Goal: Find contact information: Find contact information

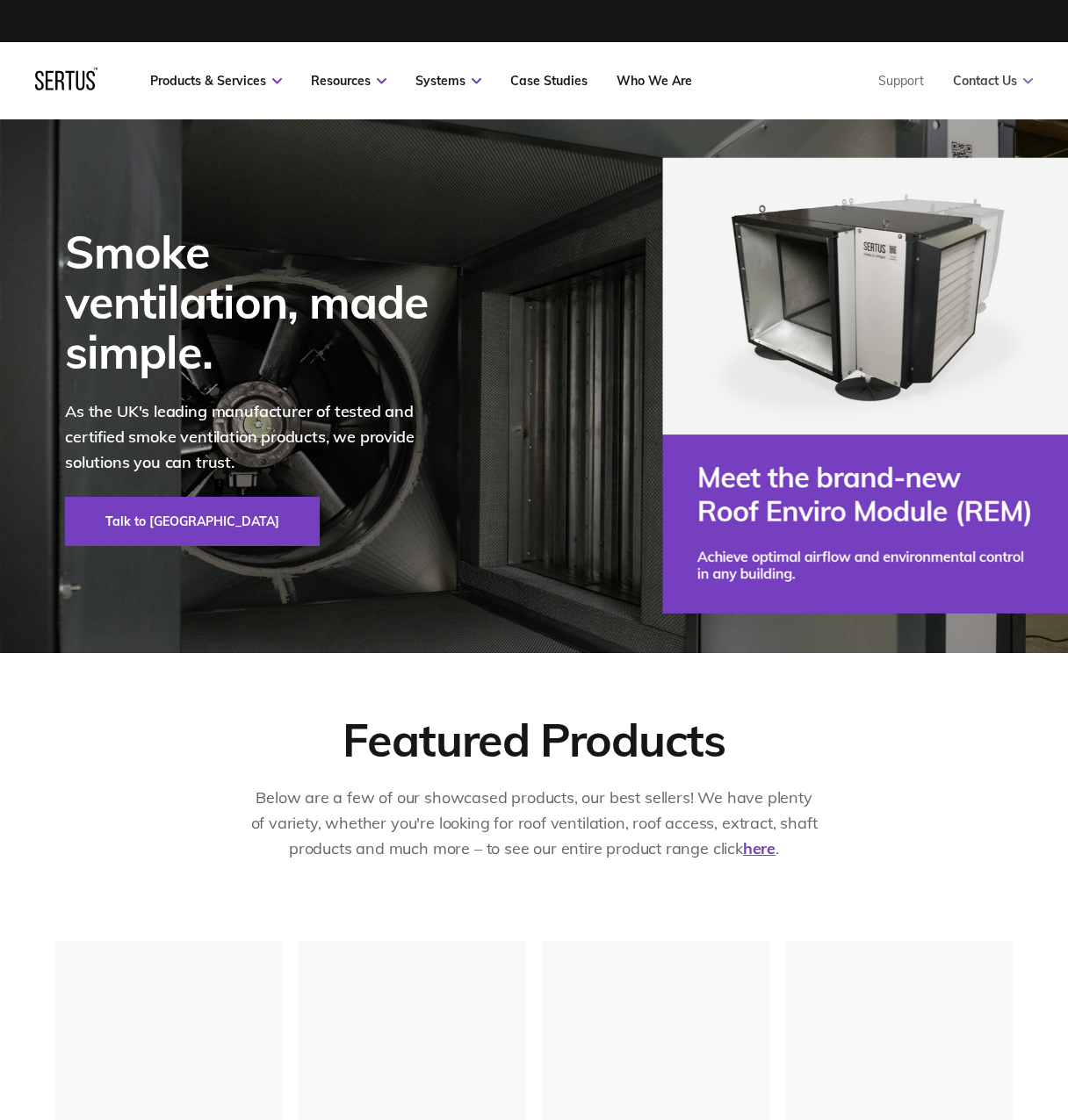
click at [985, 80] on link "Contact Us" at bounding box center [993, 80] width 80 height 15
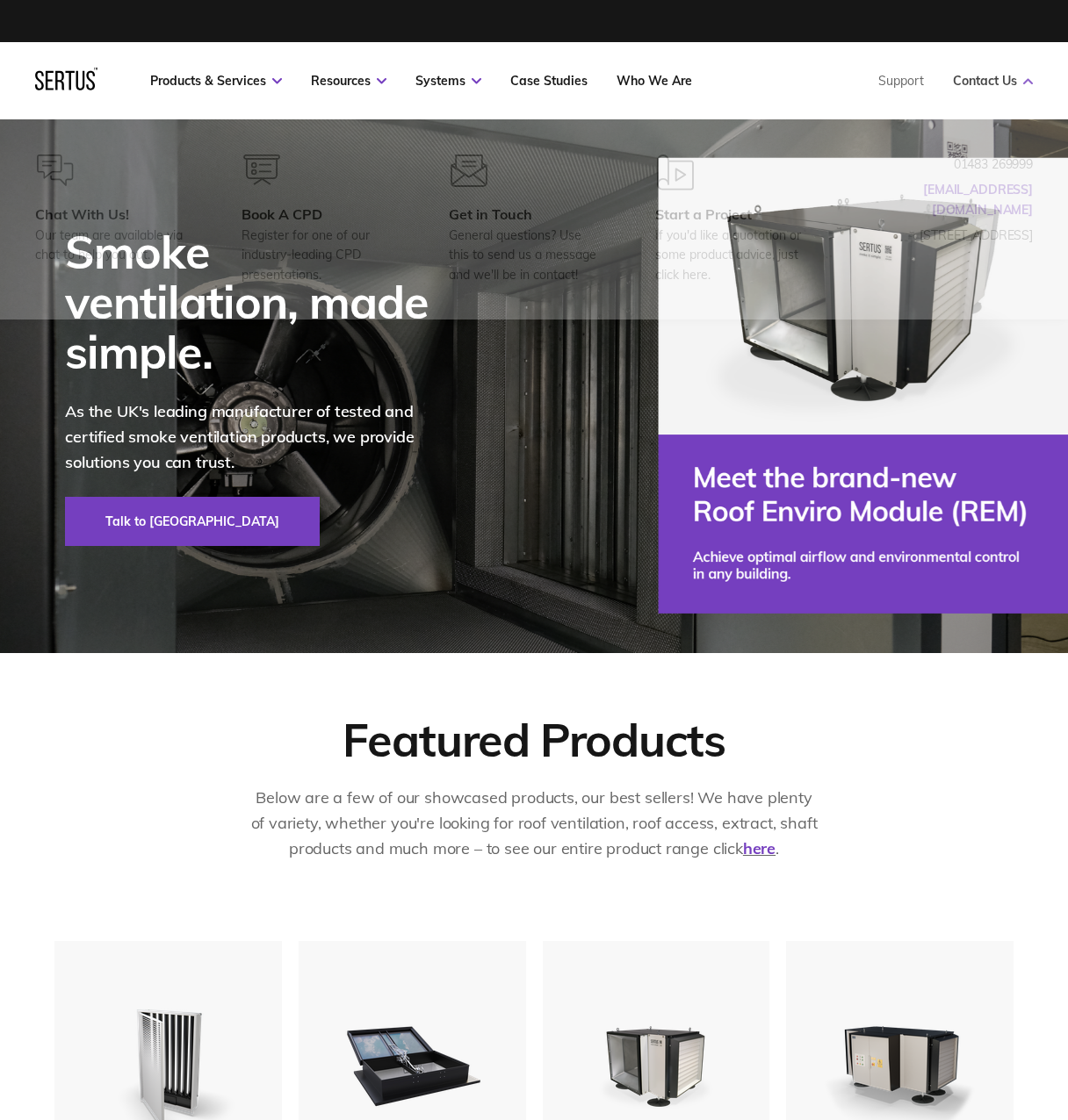
click at [1026, 81] on icon at bounding box center [1028, 81] width 10 height 6
click at [1002, 79] on link "Contact Us" at bounding box center [993, 80] width 80 height 15
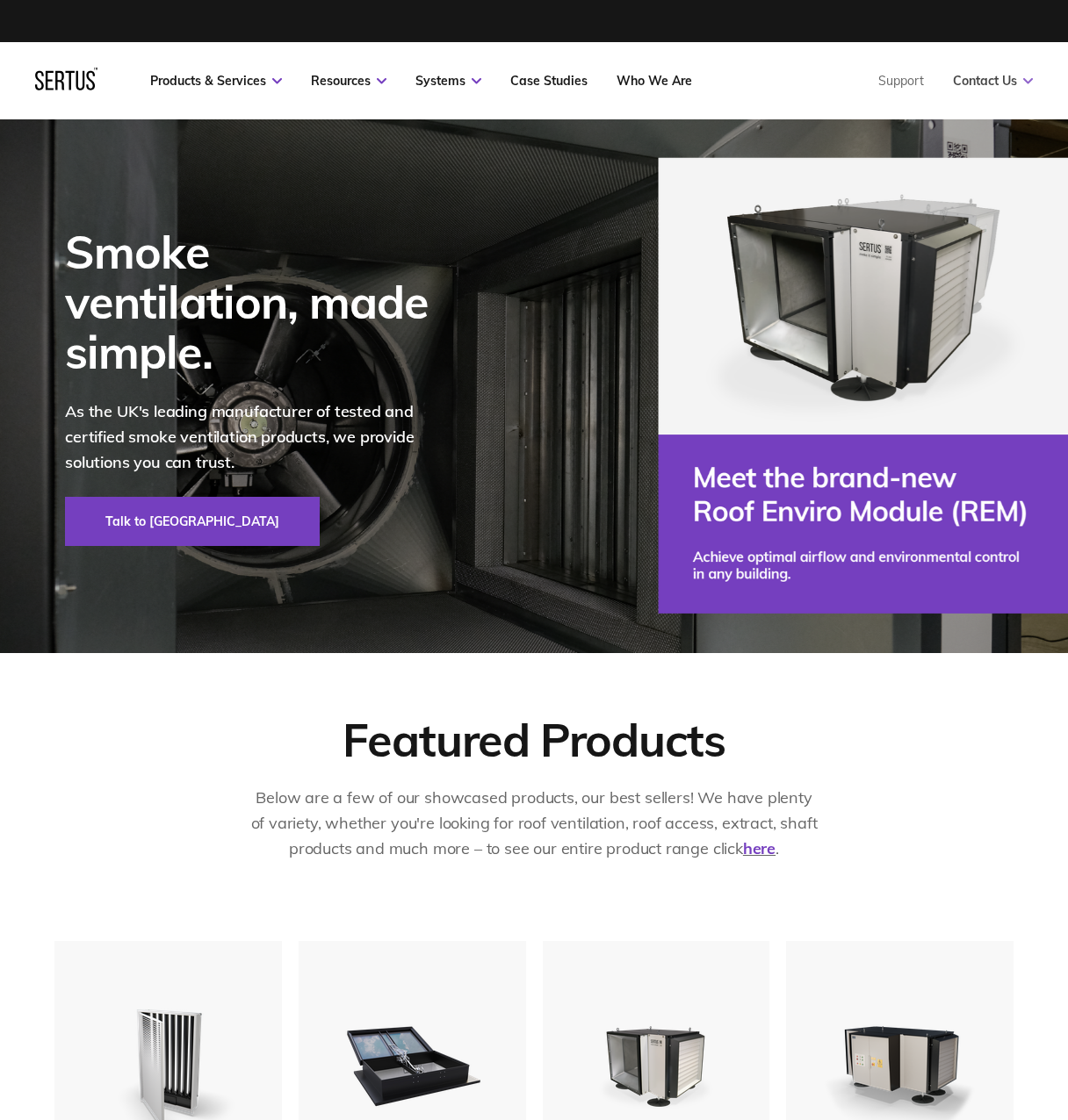
click at [1007, 81] on link "Contact Us" at bounding box center [993, 80] width 80 height 15
click at [1018, 79] on link "Contact Us" at bounding box center [993, 80] width 80 height 15
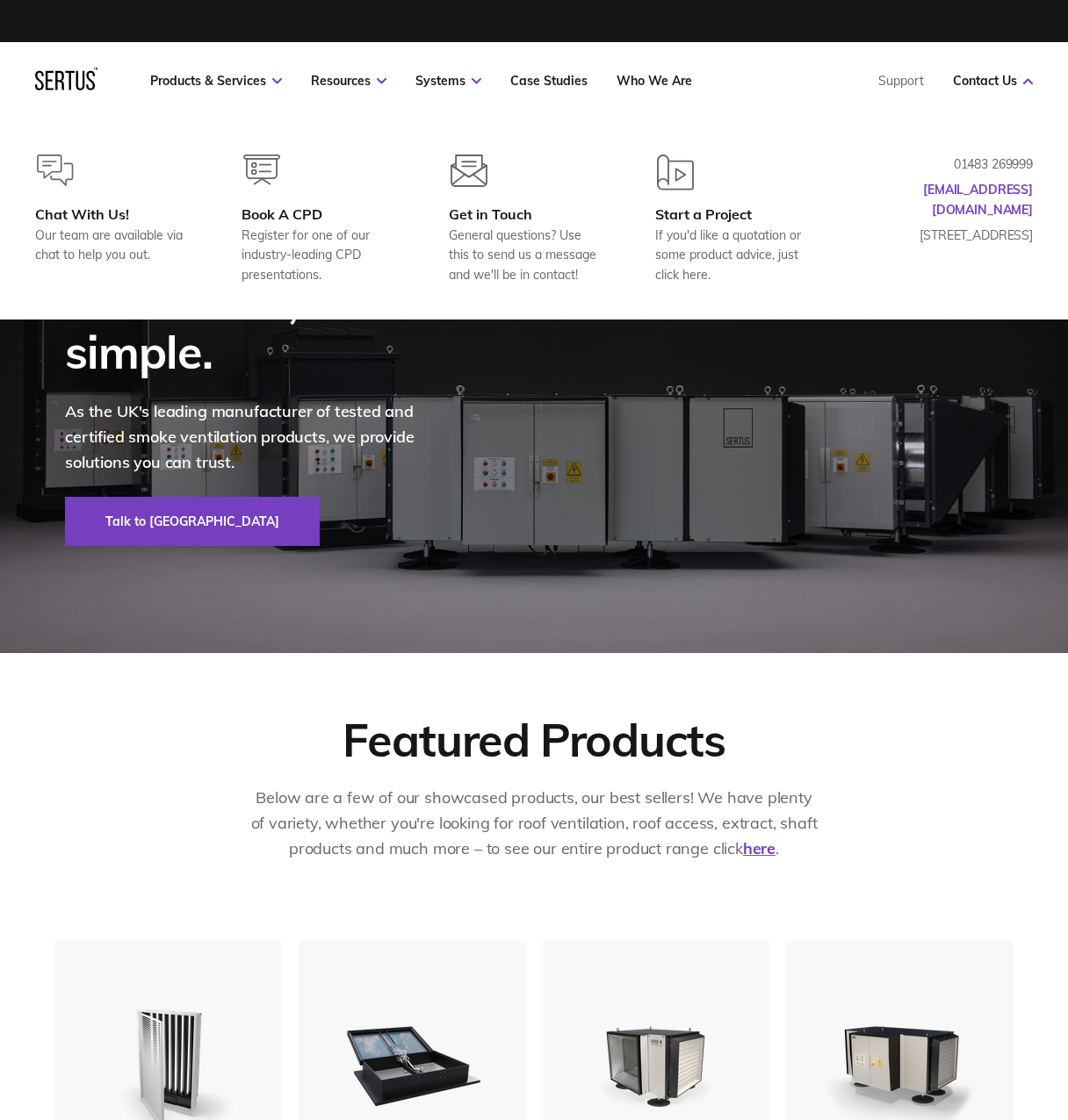
drag, startPoint x: 879, startPoint y: 218, endPoint x: 1030, endPoint y: 243, distance: 153.1
click at [1025, 233] on p "[STREET_ADDRESS]" at bounding box center [945, 235] width 175 height 19
drag, startPoint x: 1030, startPoint y: 239, endPoint x: 1007, endPoint y: 212, distance: 35.5
click at [1029, 239] on p "[STREET_ADDRESS]" at bounding box center [945, 235] width 175 height 19
